Goal: Information Seeking & Learning: Learn about a topic

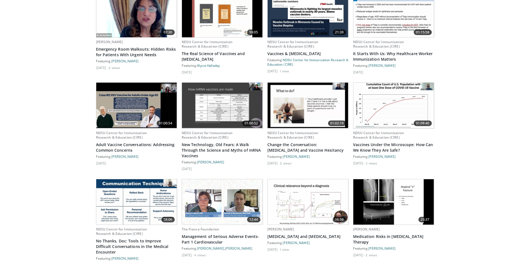
scroll to position [278, 0]
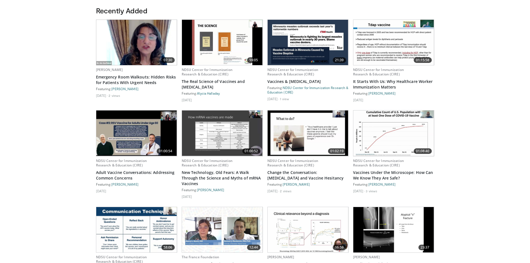
click at [395, 136] on img at bounding box center [394, 133] width 81 height 45
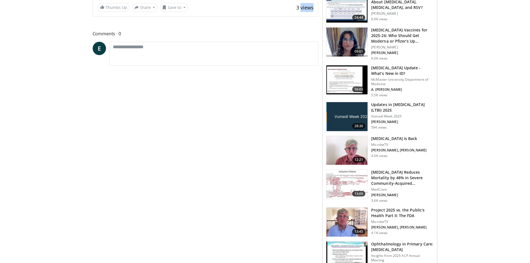
scroll to position [223, 0]
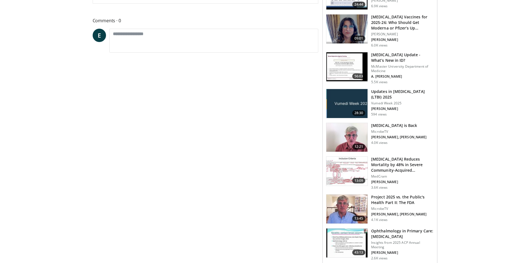
click at [352, 169] on img at bounding box center [347, 171] width 41 height 29
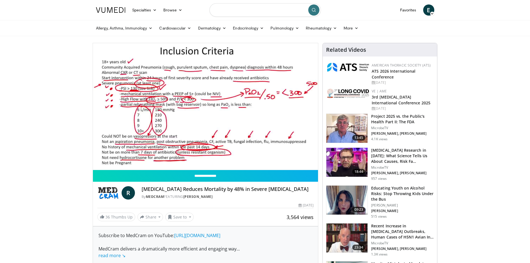
click at [223, 10] on input "Search topics, interventions" at bounding box center [265, 9] width 111 height 13
type input "**********"
click at [314, 9] on icon "submit" at bounding box center [314, 10] width 4 height 4
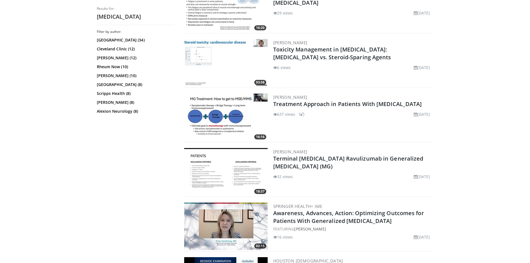
scroll to position [585, 0]
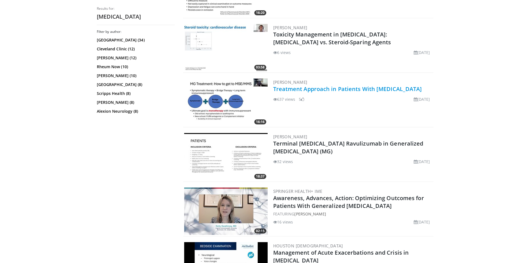
click at [318, 89] on link "Treatment Approach in Patients With Myasthenia Gravis" at bounding box center [347, 89] width 149 height 8
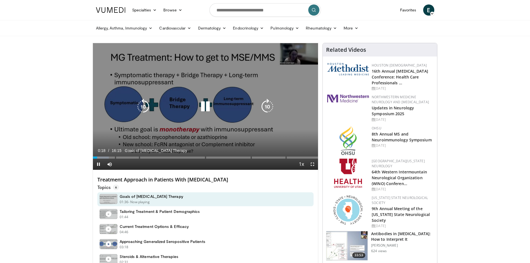
click at [295, 51] on div "10 seconds Tap to unmute" at bounding box center [205, 106] width 225 height 127
click at [204, 105] on icon "Video Player" at bounding box center [206, 107] width 16 height 16
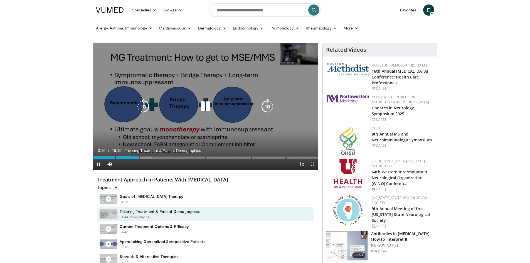
click at [306, 112] on div "10 seconds Tap to unmute" at bounding box center [205, 106] width 225 height 127
click at [210, 104] on icon "Video Player" at bounding box center [206, 107] width 16 height 16
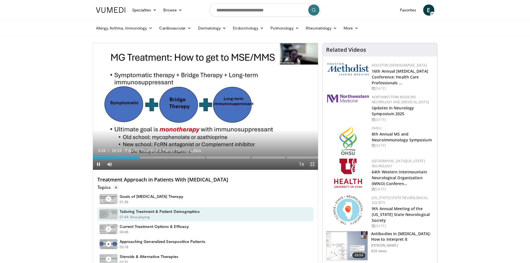
click at [313, 163] on span "Video Player" at bounding box center [312, 164] width 11 height 11
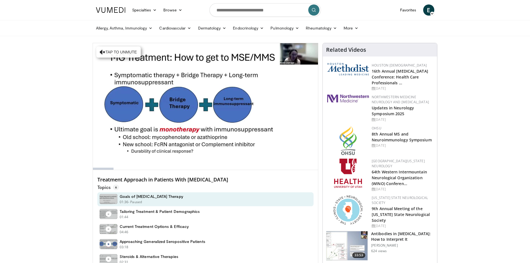
drag, startPoint x: 100, startPoint y: 158, endPoint x: 91, endPoint y: 158, distance: 8.4
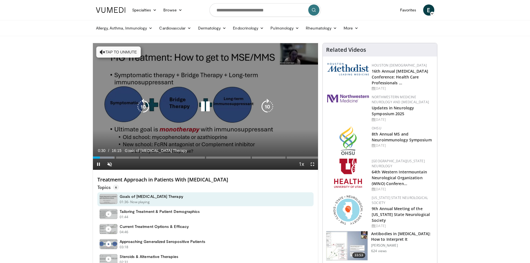
click at [233, 129] on div "10 seconds Tap to unmute" at bounding box center [205, 106] width 225 height 127
click at [188, 137] on div "10 seconds Tap to unmute" at bounding box center [205, 106] width 225 height 127
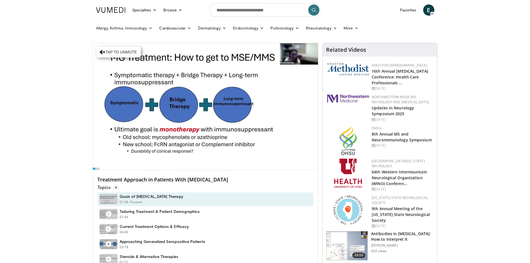
drag, startPoint x: 101, startPoint y: 158, endPoint x: 90, endPoint y: 158, distance: 10.9
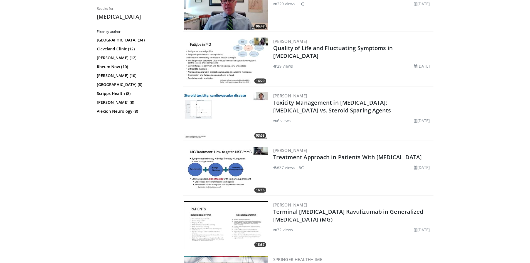
scroll to position [529, 0]
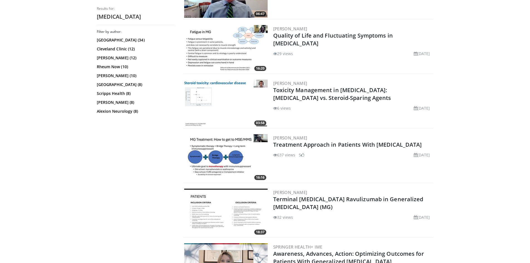
click at [305, 154] on span at bounding box center [302, 155] width 3 height 4
click at [254, 156] on img at bounding box center [226, 157] width 84 height 47
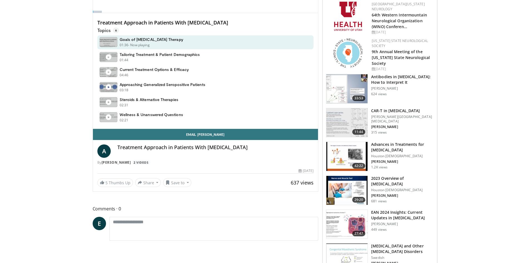
scroll to position [167, 0]
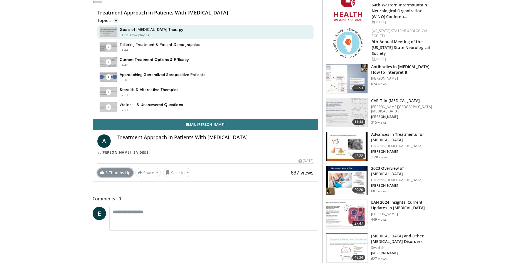
click at [127, 172] on link "5 Thumbs Up" at bounding box center [115, 172] width 36 height 9
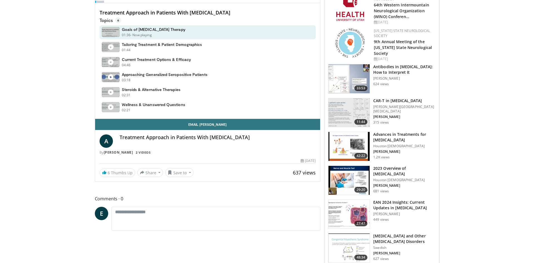
scroll to position [195, 0]
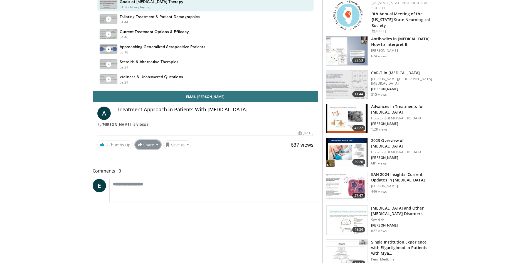
click at [148, 146] on button "Share" at bounding box center [148, 144] width 26 height 9
click at [147, 156] on span "E-mail" at bounding box center [148, 157] width 16 height 6
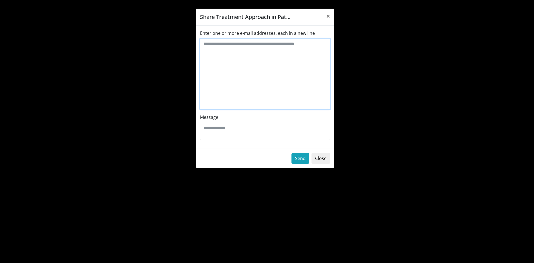
click at [215, 46] on textarea "Enter one or more e-mail addresses, each in a new line" at bounding box center [265, 74] width 130 height 71
type textarea "**********"
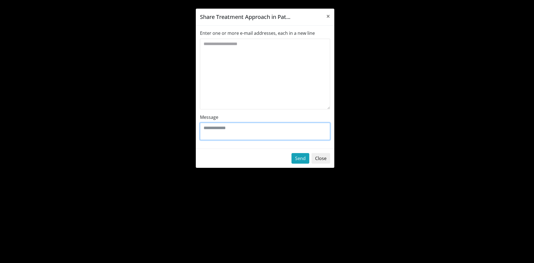
click at [214, 129] on textarea "Message" at bounding box center [265, 131] width 130 height 17
click at [264, 129] on textarea "**********" at bounding box center [265, 131] width 130 height 17
type textarea "**********"
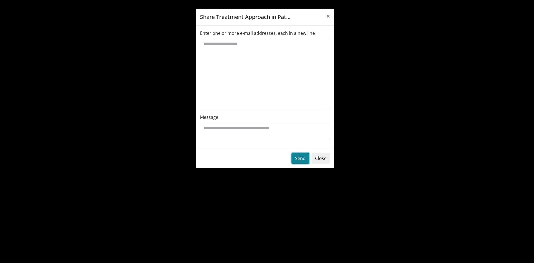
click at [300, 156] on button "Send" at bounding box center [301, 158] width 18 height 11
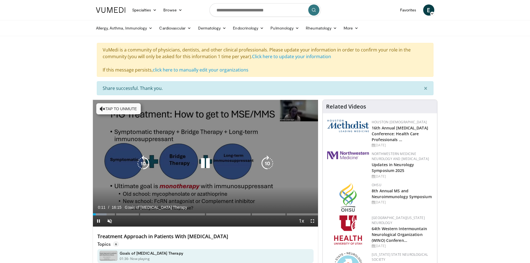
click at [111, 106] on button "Tap to unmute" at bounding box center [118, 108] width 45 height 11
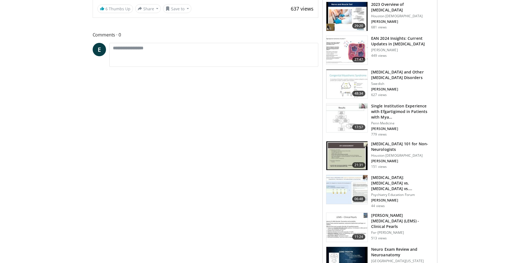
scroll to position [334, 0]
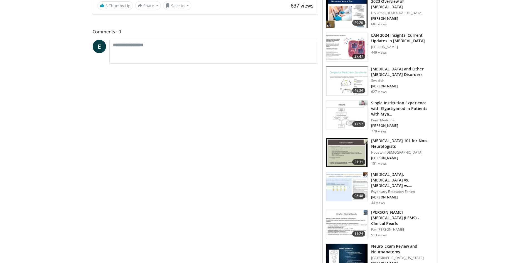
click at [384, 143] on h3 "[MEDICAL_DATA] 101 for Non-Neurologists" at bounding box center [402, 143] width 63 height 11
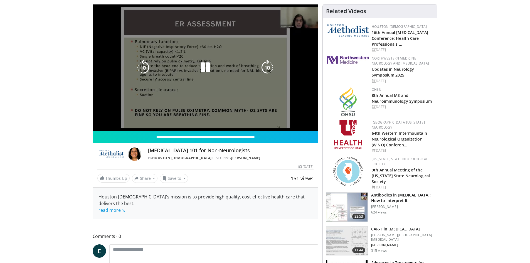
scroll to position [28, 0]
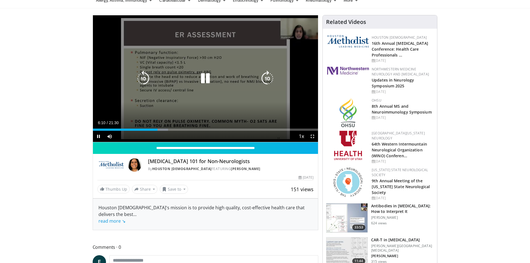
click at [235, 119] on div "10 seconds Tap to unmute" at bounding box center [205, 78] width 225 height 127
click at [206, 78] on icon "Video Player" at bounding box center [206, 79] width 16 height 16
click at [220, 106] on div "10 seconds Tap to unmute" at bounding box center [205, 78] width 225 height 127
click at [205, 79] on icon "Video Player" at bounding box center [206, 79] width 16 height 16
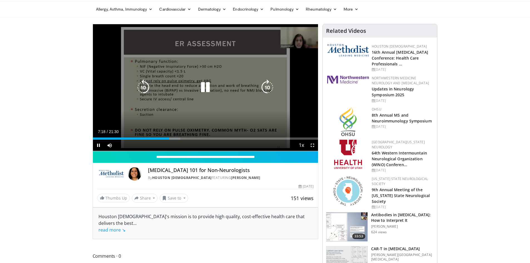
scroll to position [0, 0]
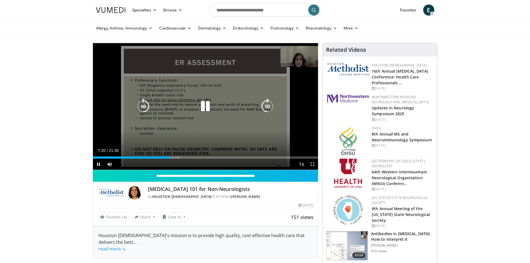
click at [229, 129] on div "10 seconds Tap to unmute" at bounding box center [205, 106] width 225 height 127
drag, startPoint x: 313, startPoint y: 164, endPoint x: 313, endPoint y: 188, distance: 24.2
click at [313, 164] on span "Video Player" at bounding box center [312, 164] width 11 height 11
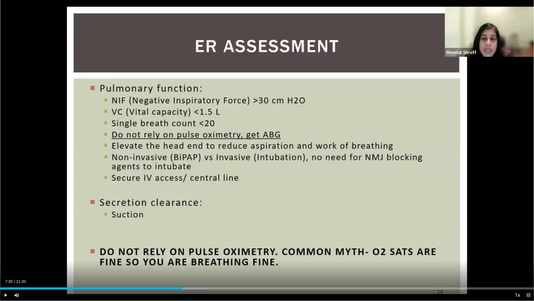
click at [527, 263] on span "Video Player" at bounding box center [528, 294] width 11 height 11
